Goal: Task Accomplishment & Management: Use online tool/utility

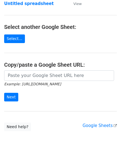
scroll to position [56, 0]
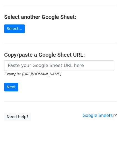
click at [26, 57] on h4 "Copy/paste a Google Sheet URL:" at bounding box center [60, 54] width 113 height 7
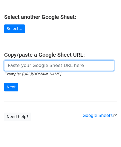
click at [26, 63] on input "url" at bounding box center [59, 65] width 110 height 11
paste input "https://docs.google.com/spreadsheets/d/1jIi8JbCorhQGE0QeRaxjpCthN7Dwcr_OoFuC896…"
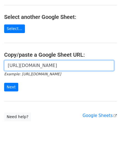
scroll to position [0, 117]
type input "https://docs.google.com/spreadsheets/d/1jIi8JbCorhQGE0QeRaxjpCthN7Dwcr_OoFuC896…"
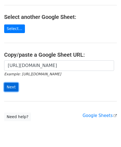
scroll to position [0, 0]
click at [12, 85] on input "Next" at bounding box center [11, 87] width 14 height 9
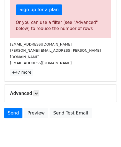
scroll to position [187, 0]
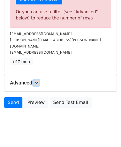
click at [39, 80] on link at bounding box center [36, 83] width 6 height 6
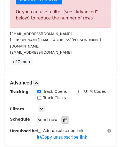
click at [64, 118] on icon at bounding box center [66, 120] width 4 height 4
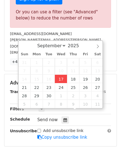
type input "[DATE] 12:00"
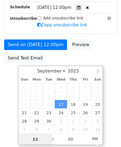
paste input "3"
type input "3"
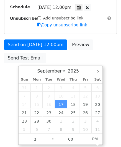
type input "[DATE] 15:00"
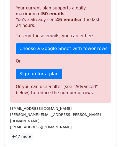
scroll to position [255, 0]
